Goal: Information Seeking & Learning: Learn about a topic

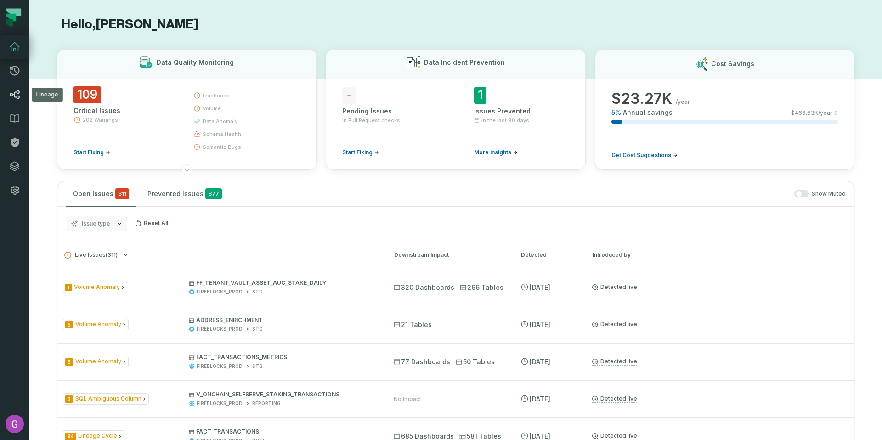
click at [16, 96] on icon at bounding box center [14, 94] width 11 height 11
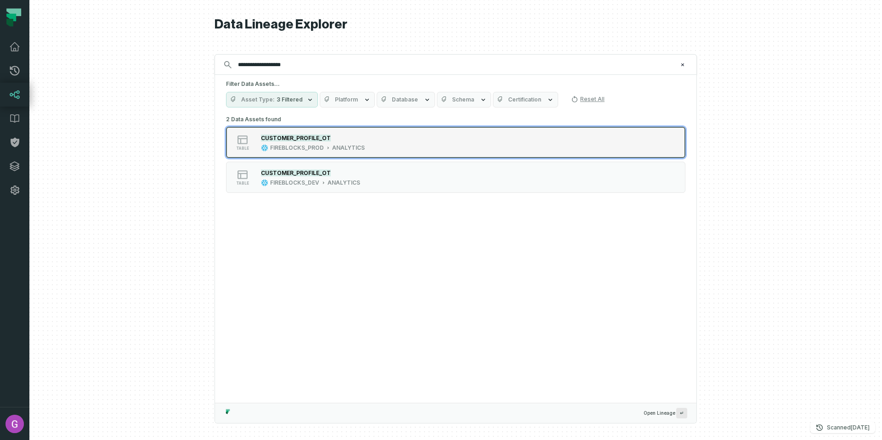
type input "**********"
click at [349, 152] on button "table CUSTOMER_PROFILE_OT FIREBLOCKS_PROD ANALYTICS" at bounding box center [455, 142] width 459 height 31
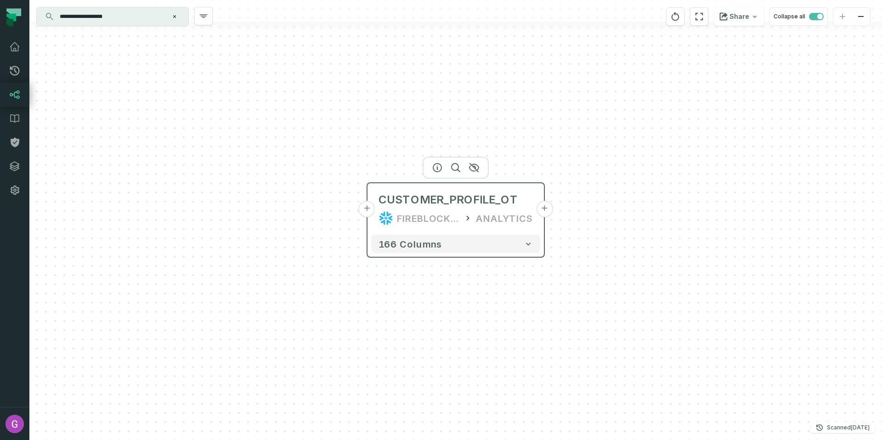
click at [365, 207] on button "+" at bounding box center [367, 209] width 17 height 17
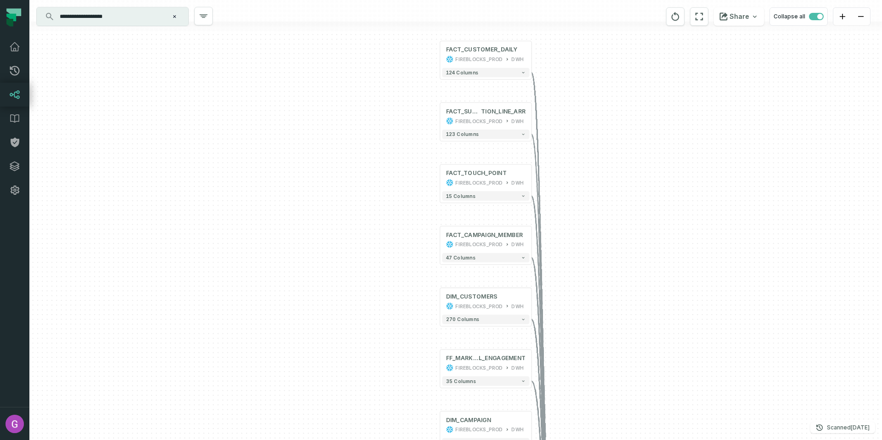
drag, startPoint x: 601, startPoint y: 190, endPoint x: 593, endPoint y: 145, distance: 46.2
click at [593, 145] on div "... FACT_CUSTOMER_DAILY FIREBLOCKS_PROD DWH ... 124 columns ... FACT_SUBSCRIP T…" at bounding box center [455, 220] width 852 height 440
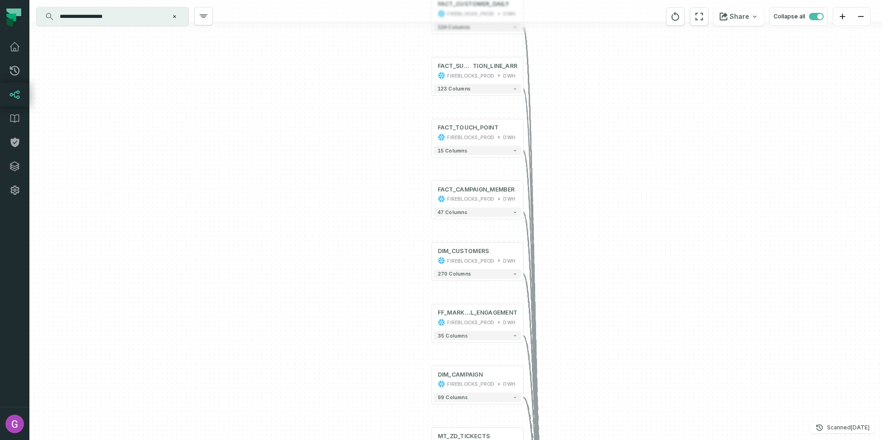
drag, startPoint x: 592, startPoint y: 177, endPoint x: 581, endPoint y: 146, distance: 33.1
click at [577, 133] on div "... FACT_CUSTOMER_DAILY FIREBLOCKS_PROD DWH ... 124 columns ... FACT_SUBSCRIP T…" at bounding box center [455, 220] width 852 height 440
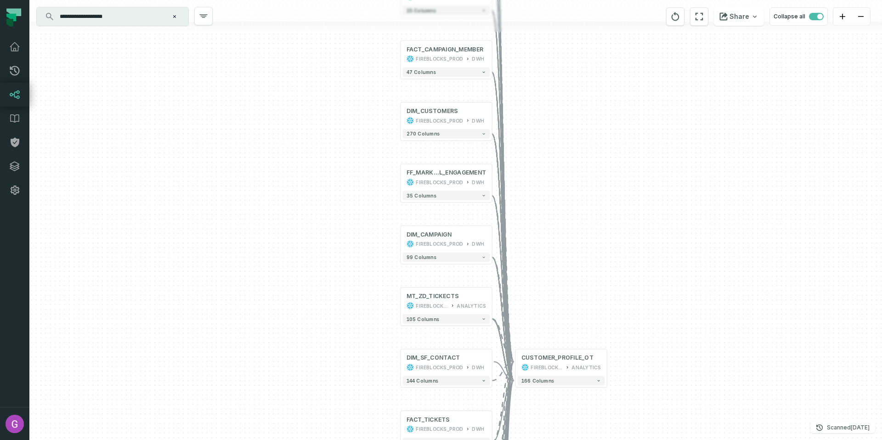
drag, startPoint x: 582, startPoint y: 203, endPoint x: 556, endPoint y: 148, distance: 60.8
click at [552, 134] on div "... FACT_CUSTOMER_DAILY FIREBLOCKS_PROD DWH ... 124 columns ... FACT_SUBSCRIP T…" at bounding box center [455, 220] width 852 height 440
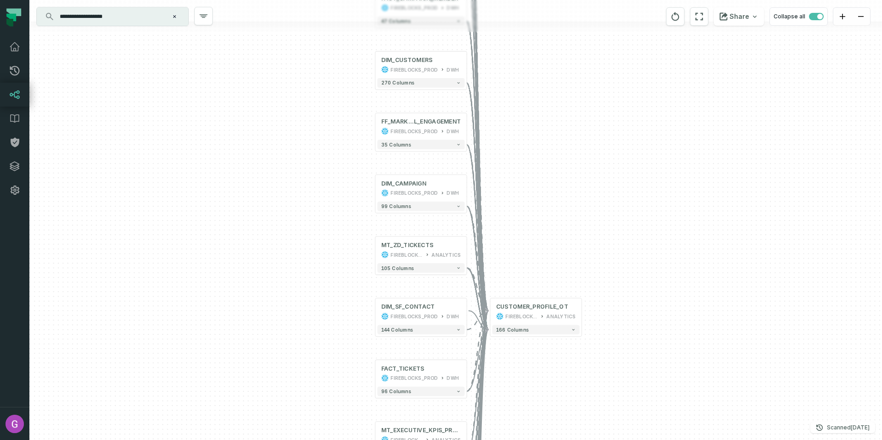
click at [537, 133] on div "... FACT_CUSTOMER_DAILY FIREBLOCKS_PROD DWH ... 124 columns ... FACT_SUBSCRIP T…" at bounding box center [455, 220] width 852 height 440
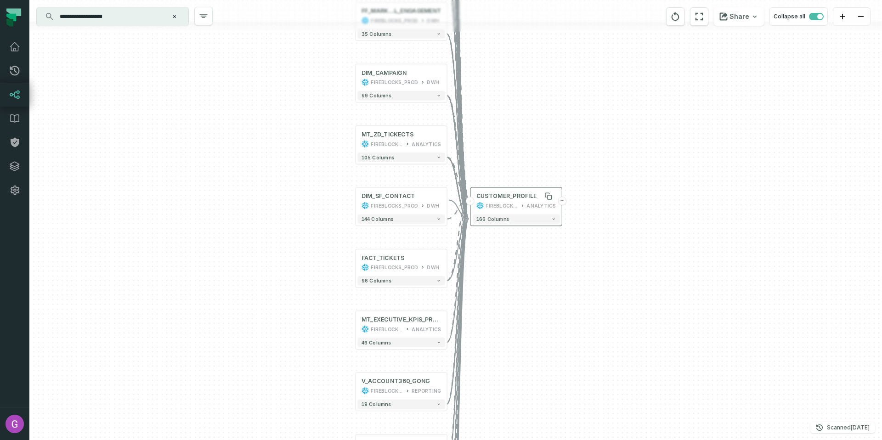
drag, startPoint x: 544, startPoint y: 166, endPoint x: 538, endPoint y: 156, distance: 12.1
click at [529, 124] on div "+ FACT_CUSTOMER_DAILY FIREBLOCKS_PROD DWH + 124 columns + FACT_SUBSCRIP TION_LI…" at bounding box center [455, 220] width 852 height 440
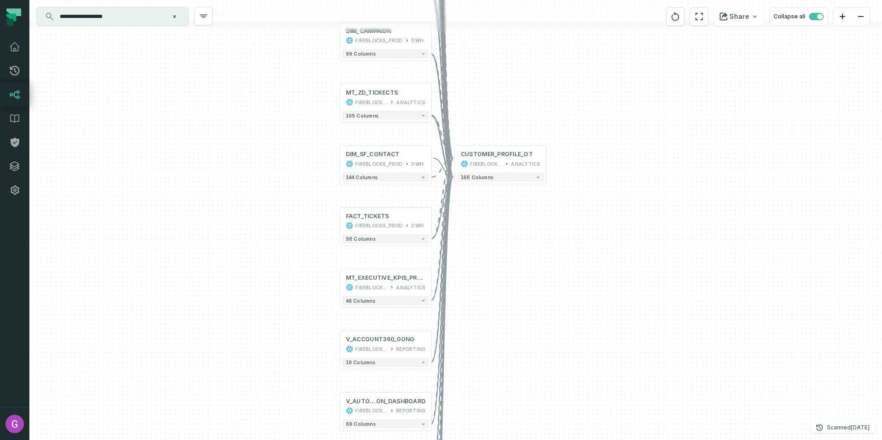
drag, startPoint x: 506, startPoint y: 228, endPoint x: 514, endPoint y: 204, distance: 25.4
click at [514, 197] on div "+ FACT_CUSTOMER_DAILY FIREBLOCKS_PROD DWH + 124 columns + FACT_SUBSCRIP TION_LI…" at bounding box center [455, 220] width 852 height 440
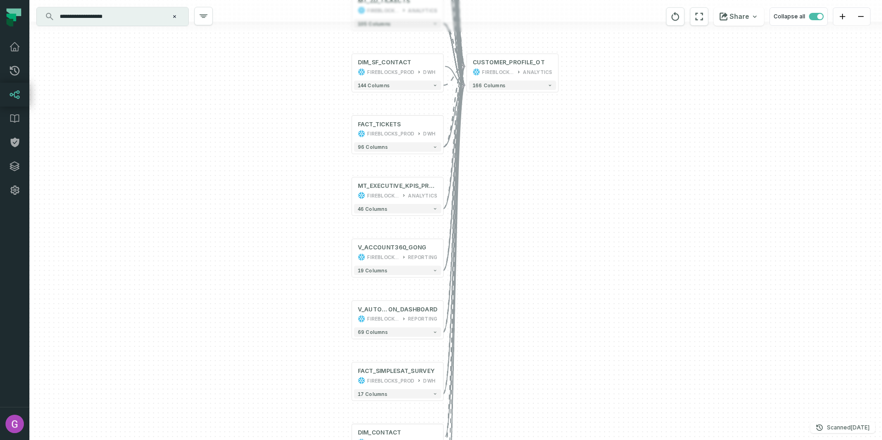
drag, startPoint x: 504, startPoint y: 252, endPoint x: 504, endPoint y: 194, distance: 58.3
click at [504, 194] on div "+ FACT_CUSTOMER_DAILY FIREBLOCKS_PROD DWH + 124 columns + FACT_SUBSCRIP TION_LI…" at bounding box center [455, 220] width 852 height 440
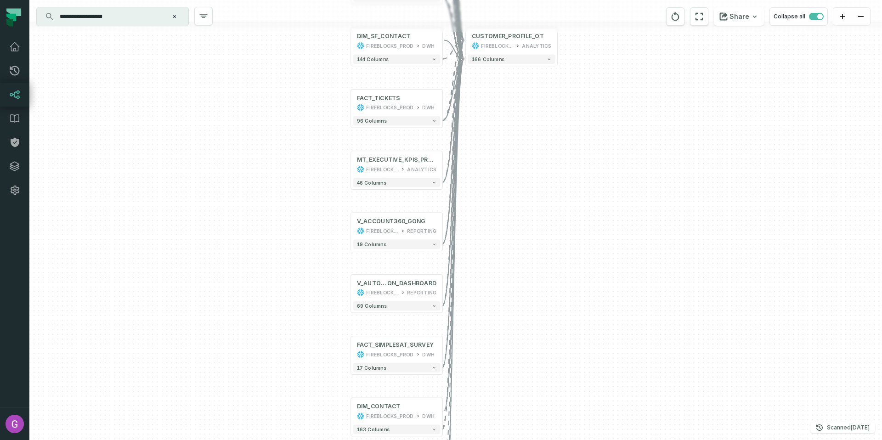
drag, startPoint x: 497, startPoint y: 254, endPoint x: 489, endPoint y: 186, distance: 68.5
click at [492, 194] on div "+ FACT_CUSTOMER_DAILY FIREBLOCKS_PROD DWH + 124 columns + FACT_SUBSCRIP TION_LI…" at bounding box center [455, 220] width 852 height 440
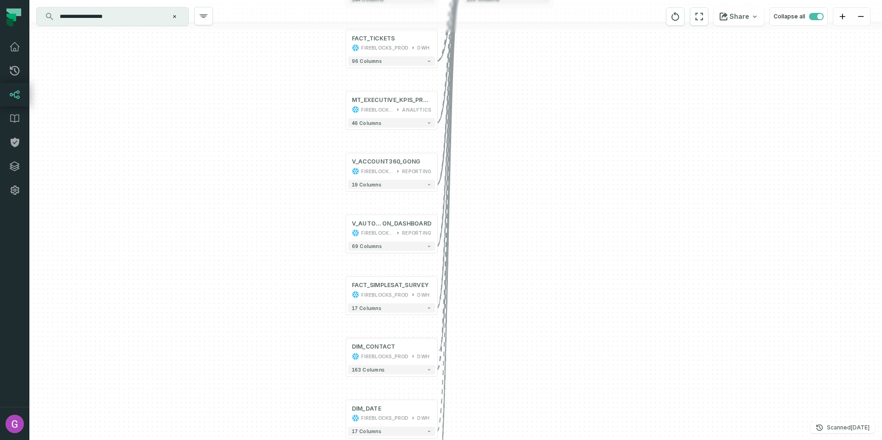
drag, startPoint x: 503, startPoint y: 254, endPoint x: 461, endPoint y: 116, distance: 144.6
click at [459, 115] on div "+ FACT_CUSTOMER_DAILY FIREBLOCKS_PROD DWH + 124 columns + FACT_SUBSCRIP TION_LI…" at bounding box center [455, 220] width 852 height 440
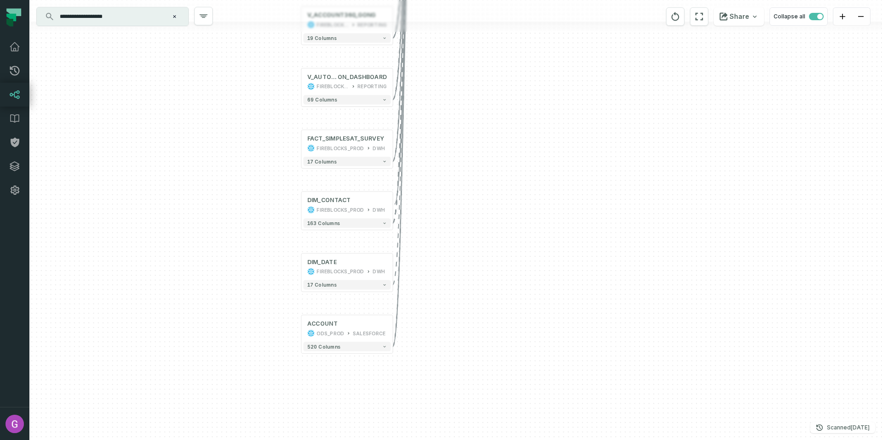
drag, startPoint x: 463, startPoint y: 209, endPoint x: 464, endPoint y: 199, distance: 9.2
click at [464, 199] on div "+ FACT_CUSTOMER_DAILY FIREBLOCKS_PROD DWH + 124 columns + FACT_SUBSCRIP TION_LI…" at bounding box center [455, 220] width 852 height 440
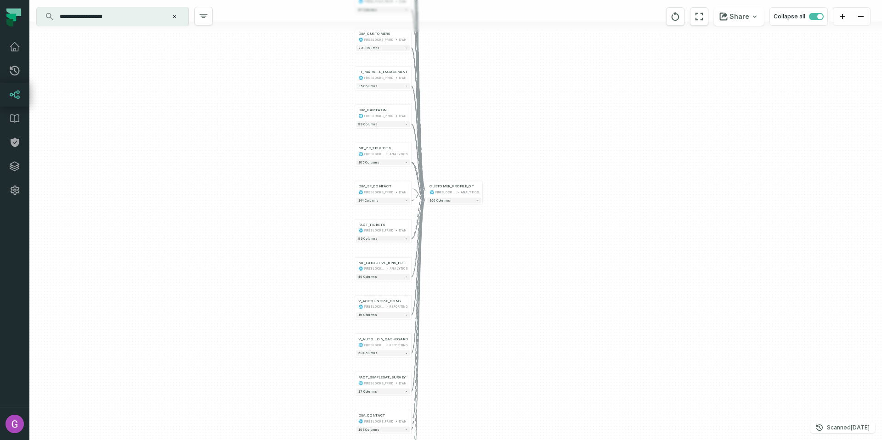
drag, startPoint x: 478, startPoint y: 82, endPoint x: 441, endPoint y: 284, distance: 205.8
click at [445, 329] on div "+ FACT_CUSTOMER_DAILY FIREBLOCKS_PROD DWH + 124 columns + FACT_SUBSCRIP TION_LI…" at bounding box center [455, 220] width 852 height 440
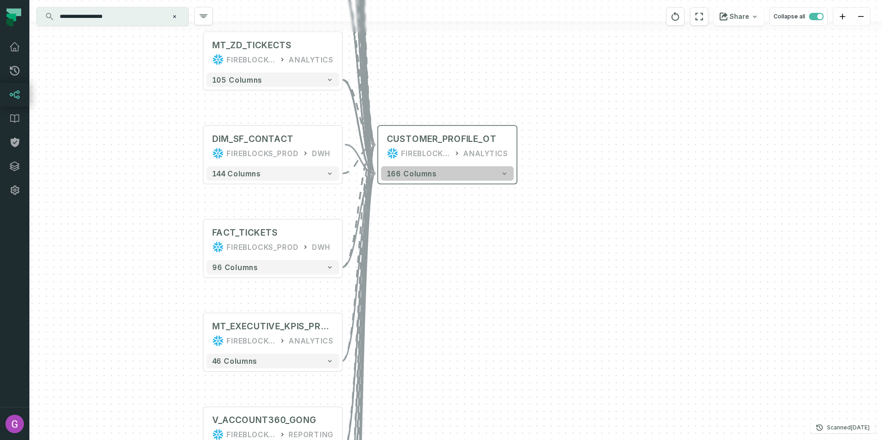
click at [505, 172] on icon "button" at bounding box center [504, 173] width 7 height 7
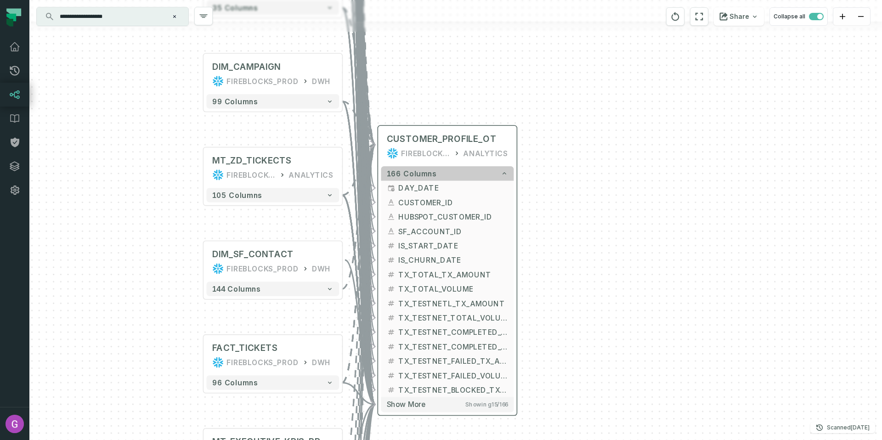
click at [503, 175] on icon "button" at bounding box center [504, 173] width 7 height 7
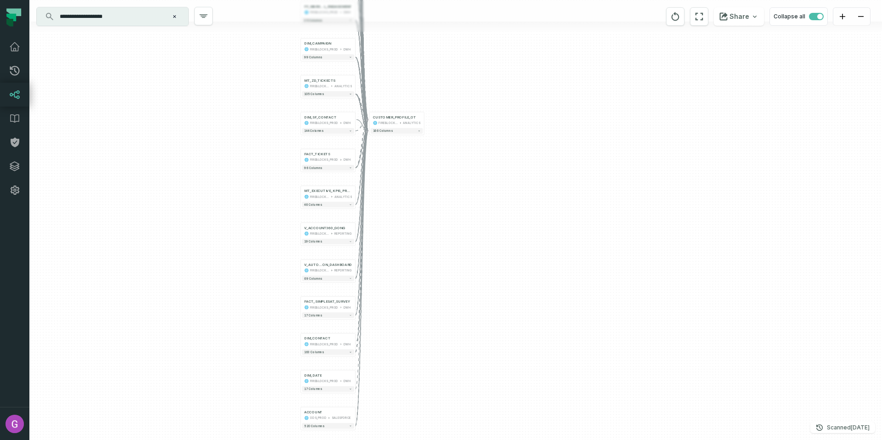
drag, startPoint x: 396, startPoint y: 297, endPoint x: 379, endPoint y: 114, distance: 183.5
click at [370, 83] on div "+ FACT_CUSTOMER_DAILY FIREBLOCKS_PROD DWH + 124 columns + FACT_SUBSCRIP TION_LI…" at bounding box center [455, 220] width 852 height 440
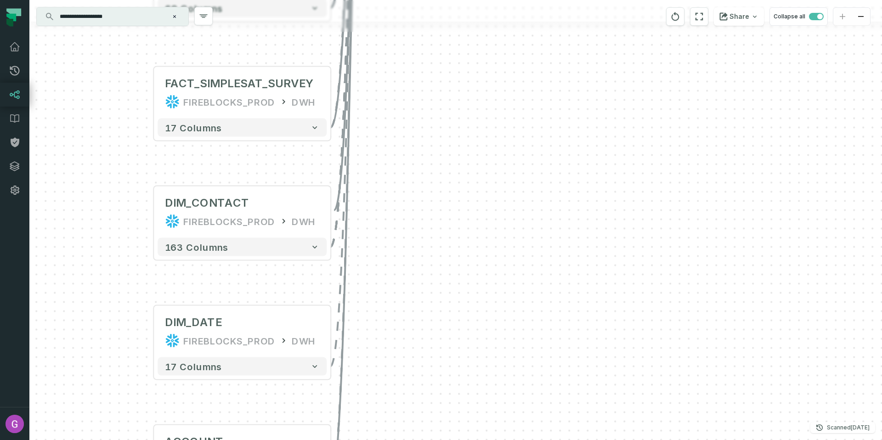
drag, startPoint x: 378, startPoint y: 117, endPoint x: 385, endPoint y: 196, distance: 79.3
click at [377, 268] on div "+ FACT_CUSTOMER_DAILY FIREBLOCKS_PROD DWH + 124 columns + FACT_SUBSCRIP TION_LI…" at bounding box center [455, 220] width 852 height 440
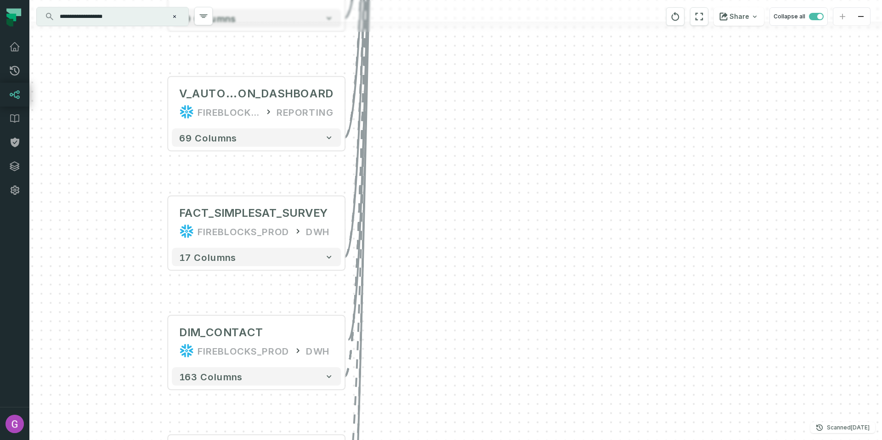
drag, startPoint x: 381, startPoint y: 156, endPoint x: 383, endPoint y: 248, distance: 91.9
click at [386, 266] on div "+ FACT_CUSTOMER_DAILY FIREBLOCKS_PROD DWH + 124 columns + FACT_SUBSCRIP TION_LI…" at bounding box center [455, 220] width 852 height 440
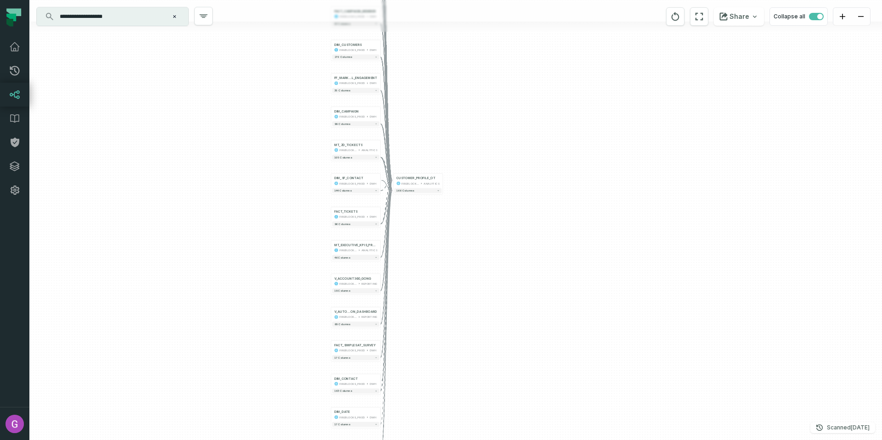
drag, startPoint x: 395, startPoint y: 97, endPoint x: 409, endPoint y: 251, distance: 154.5
click at [409, 251] on div "+ FACT_CUSTOMER_DAILY FIREBLOCKS_PROD DWH + 124 columns + FACT_SUBSCRIP TION_LI…" at bounding box center [455, 220] width 852 height 440
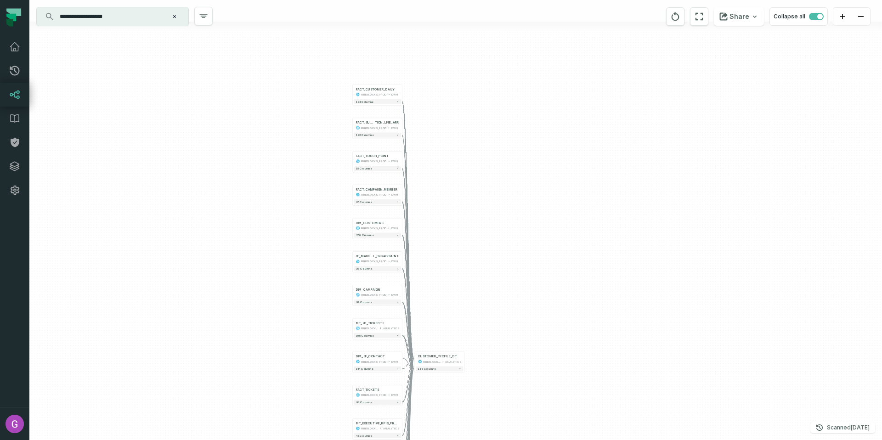
drag, startPoint x: 427, startPoint y: 105, endPoint x: 445, endPoint y: 218, distance: 113.9
click at [442, 246] on div "+ FACT_CUSTOMER_DAILY FIREBLOCKS_PROD DWH + 124 columns + FACT_SUBSCRIP TION_LI…" at bounding box center [455, 220] width 852 height 440
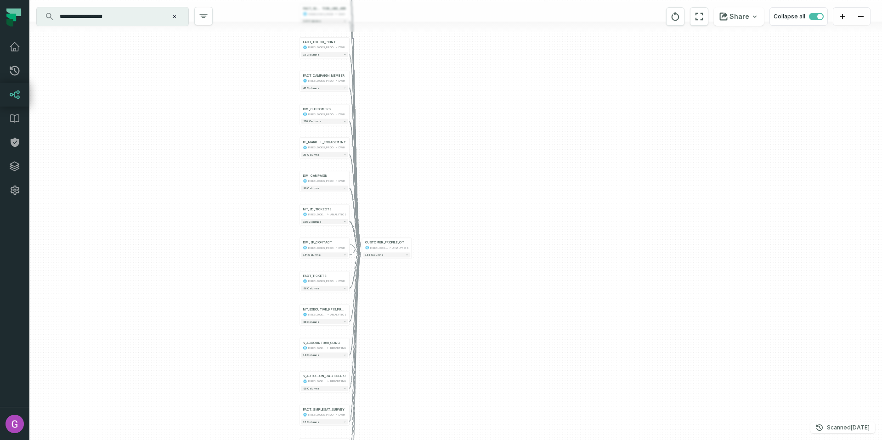
drag, startPoint x: 444, startPoint y: 163, endPoint x: 384, endPoint y: 23, distance: 151.2
click at [384, 23] on div "+ FACT_CUSTOMER_DAILY FIREBLOCKS_PROD DWH + 124 columns + FACT_SUBSCRIP TION_LI…" at bounding box center [455, 220] width 852 height 440
click at [373, 254] on span "166 columns" at bounding box center [374, 255] width 18 height 3
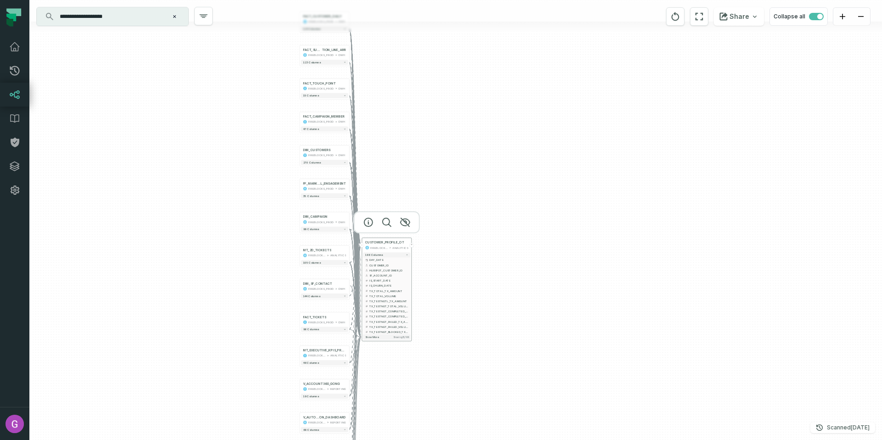
click at [378, 247] on div "FIREBLOCKS_PROD" at bounding box center [378, 248] width 17 height 4
click at [382, 243] on span "CUSTOMER_PROFILE_OT" at bounding box center [384, 243] width 39 height 4
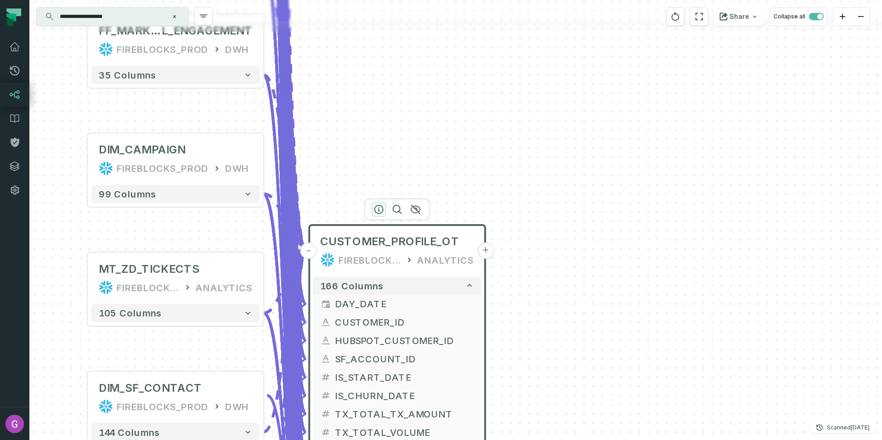
click at [377, 209] on icon "button" at bounding box center [378, 209] width 11 height 11
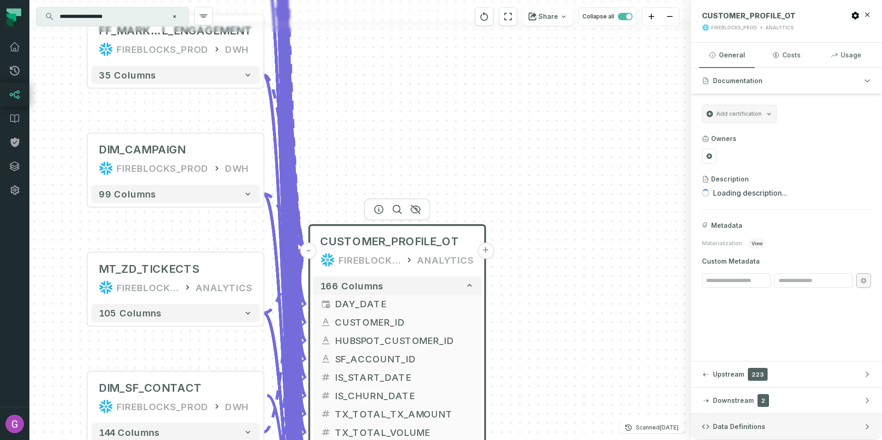
click at [758, 429] on span "Data Definitions" at bounding box center [739, 426] width 52 height 9
